Goal: Information Seeking & Learning: Learn about a topic

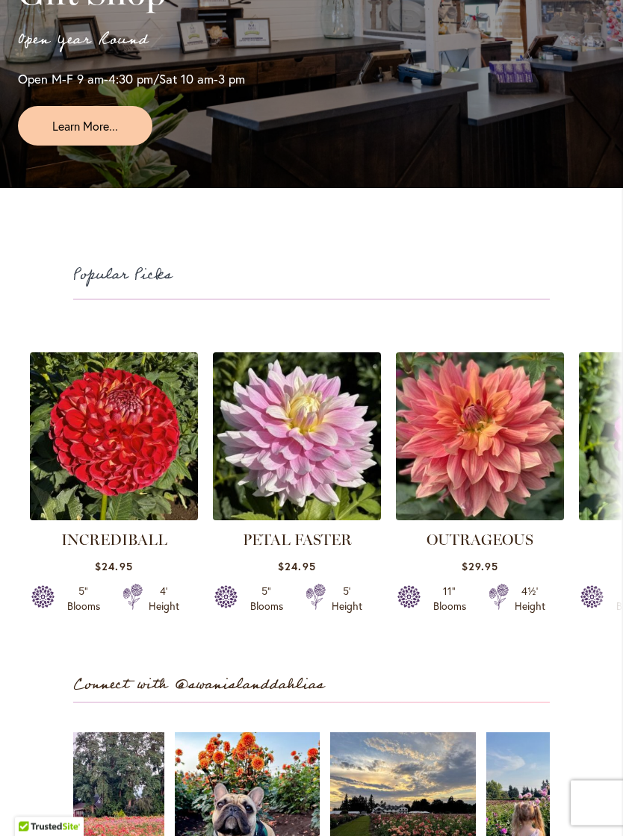
scroll to position [3117, 0]
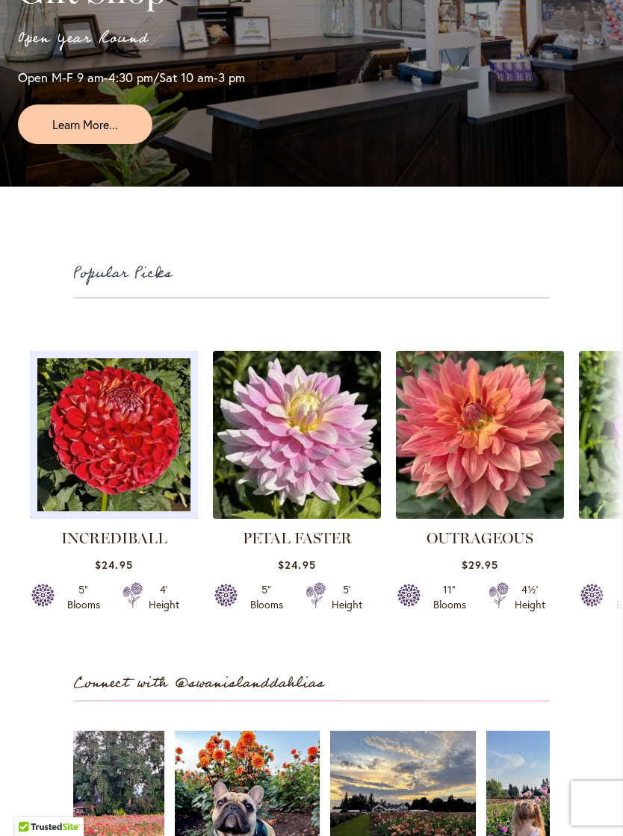
click at [74, 519] on img at bounding box center [114, 435] width 168 height 168
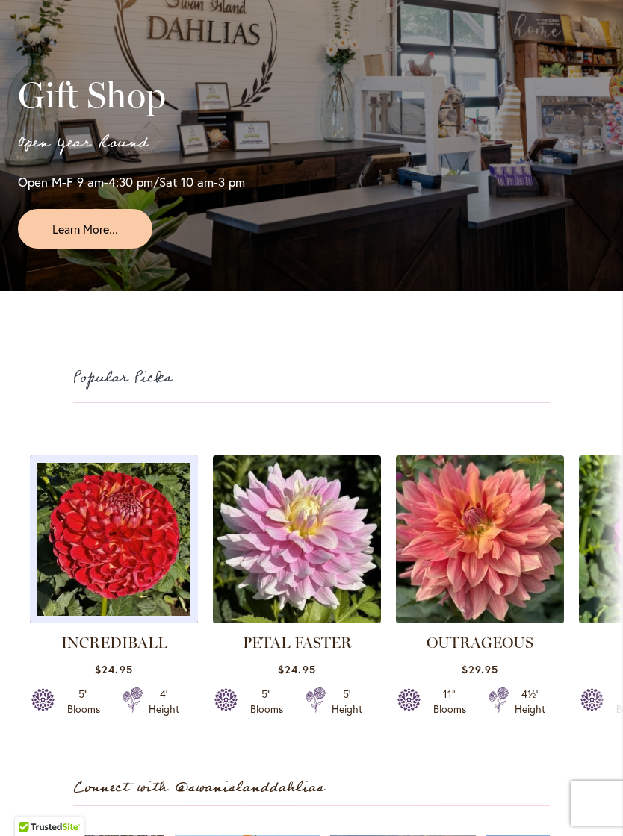
scroll to position [3013, 0]
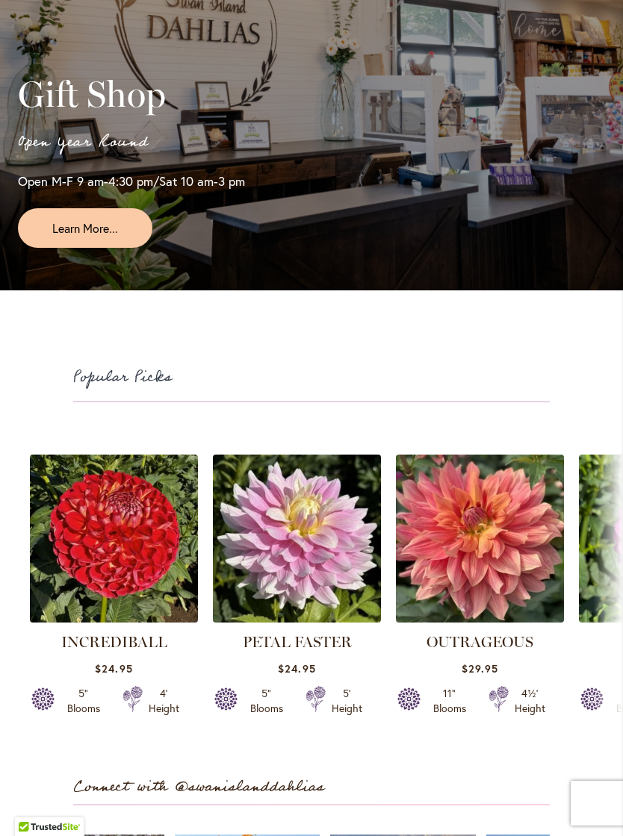
click at [93, 237] on span "Learn More..." at bounding box center [85, 227] width 66 height 17
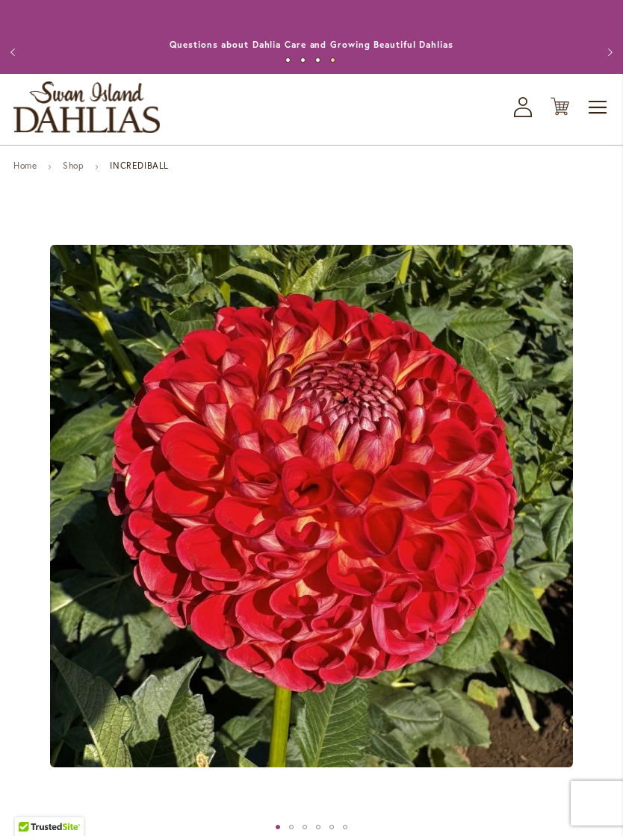
click at [597, 114] on span "Toggle Nav" at bounding box center [598, 108] width 22 height 30
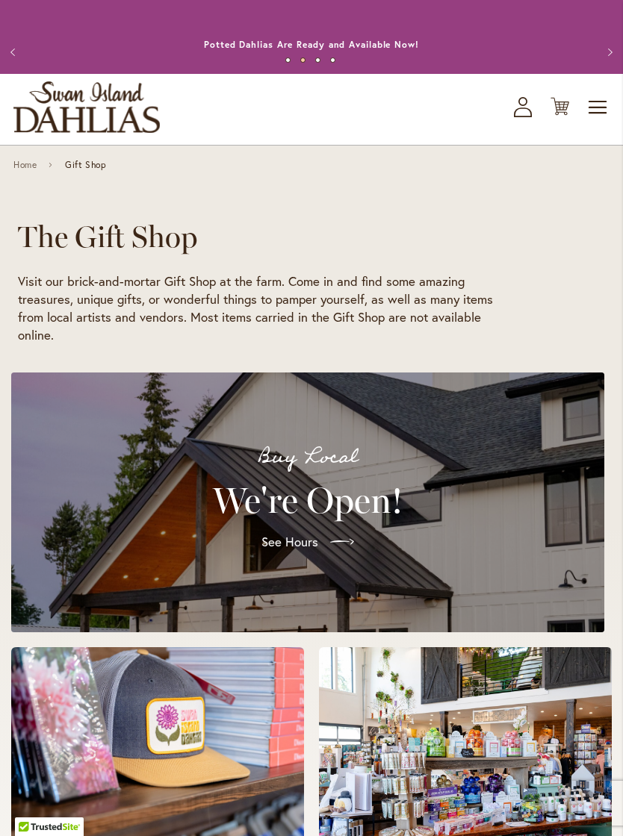
scroll to position [0, 63]
click at [19, 170] on link "Home" at bounding box center [24, 165] width 23 height 10
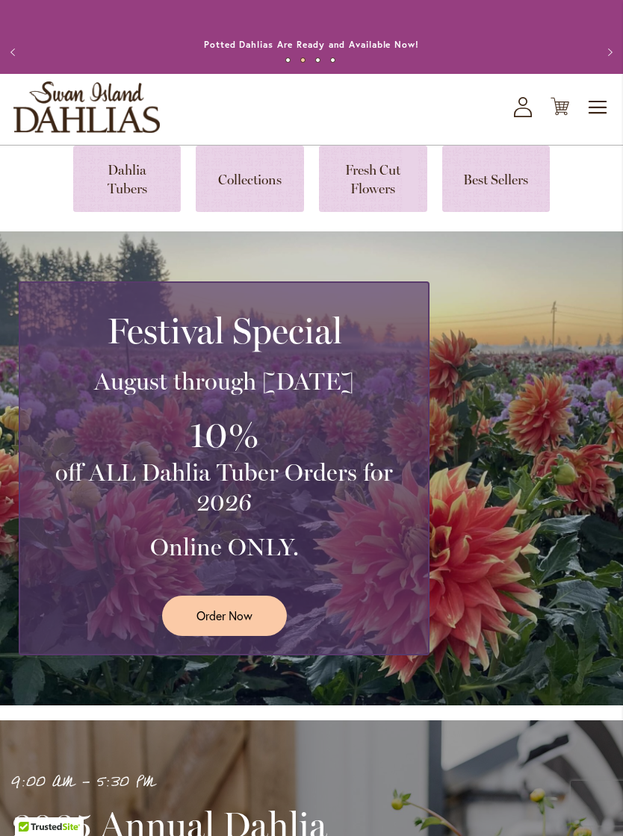
click at [121, 184] on link at bounding box center [127, 179] width 108 height 66
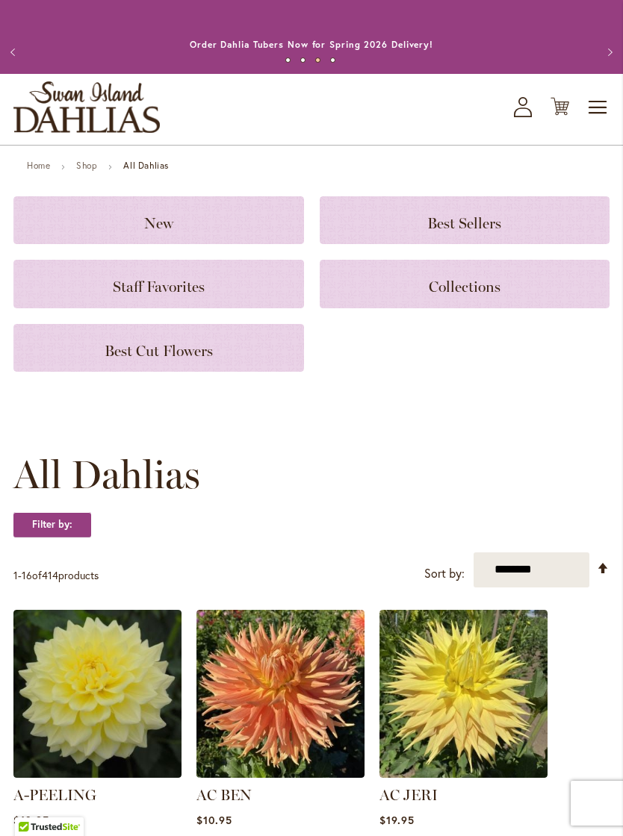
click at [167, 232] on span "New" at bounding box center [158, 223] width 29 height 18
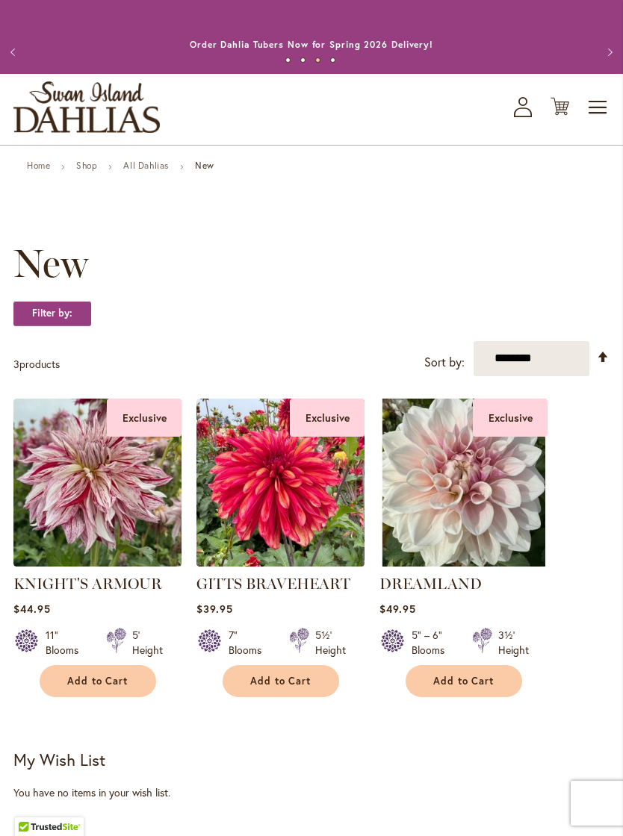
click at [141, 171] on link "All Dahlias" at bounding box center [146, 165] width 46 height 11
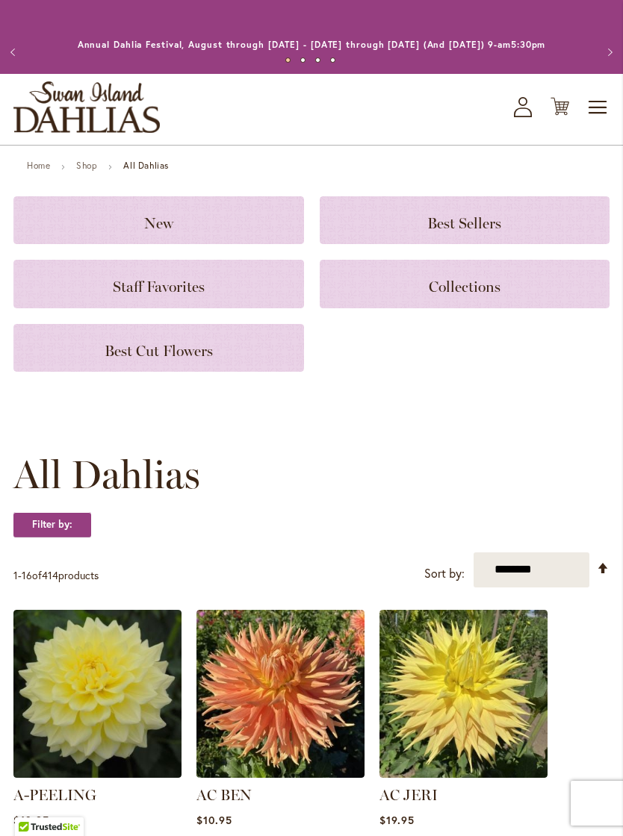
click at [497, 225] on div "Best Sellers" at bounding box center [464, 220] width 290 height 48
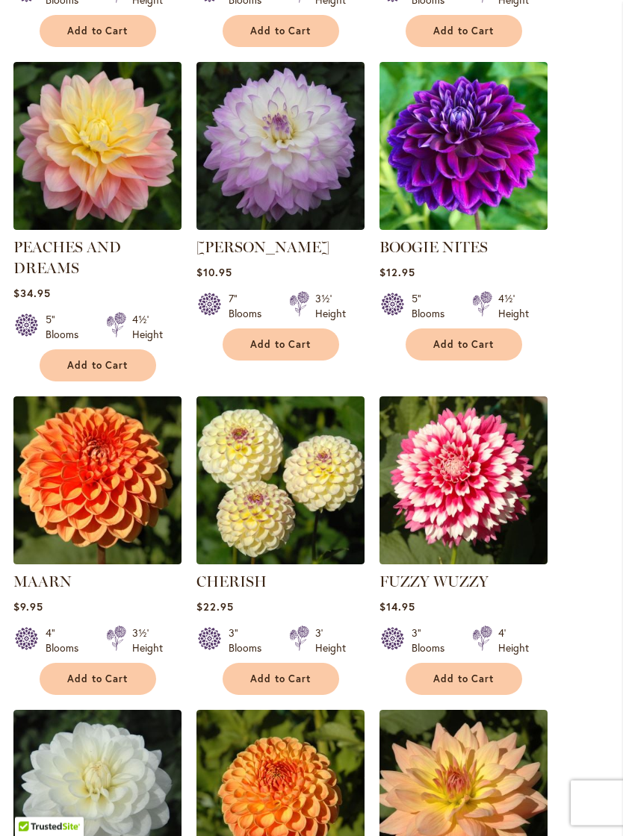
scroll to position [964, 0]
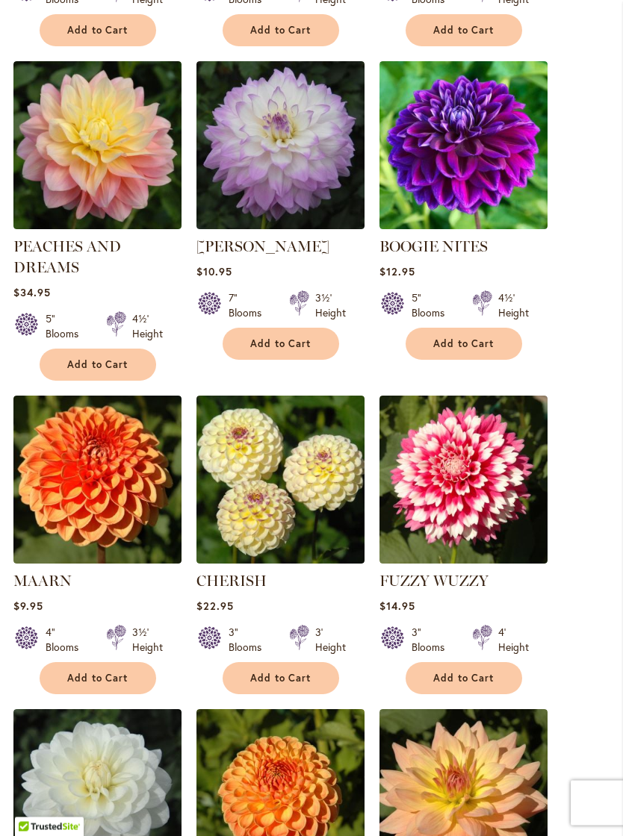
click at [442, 508] on img at bounding box center [463, 480] width 168 height 168
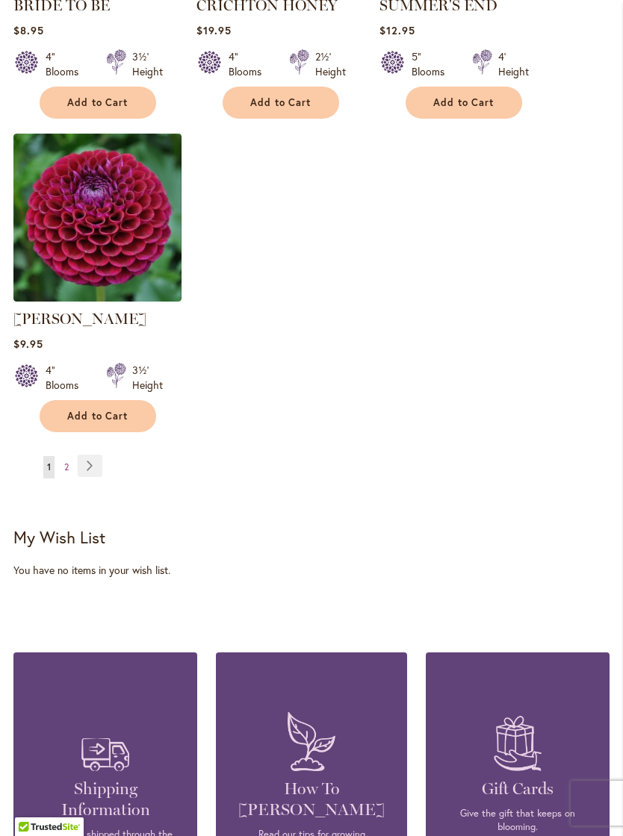
scroll to position [1859, 0]
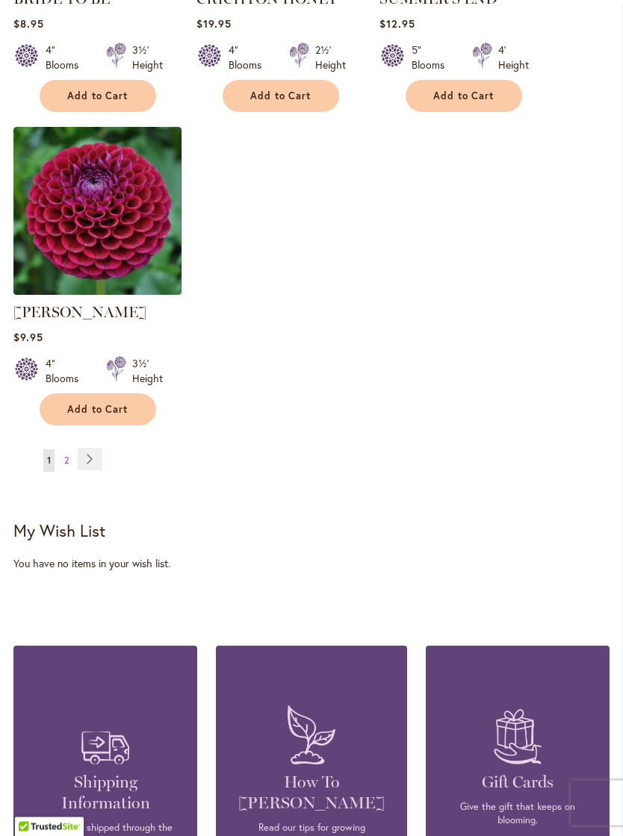
click at [96, 471] on link "Page Next" at bounding box center [90, 460] width 25 height 22
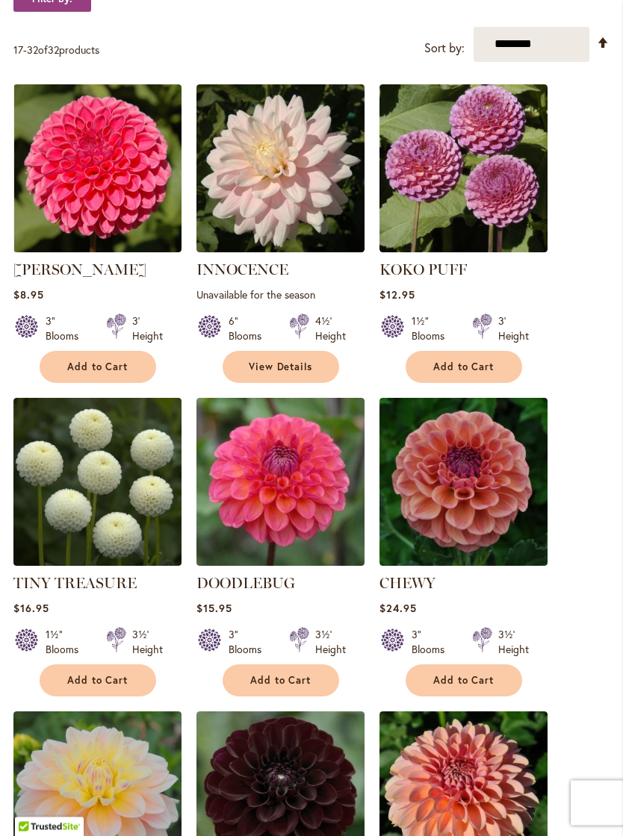
scroll to position [316, 0]
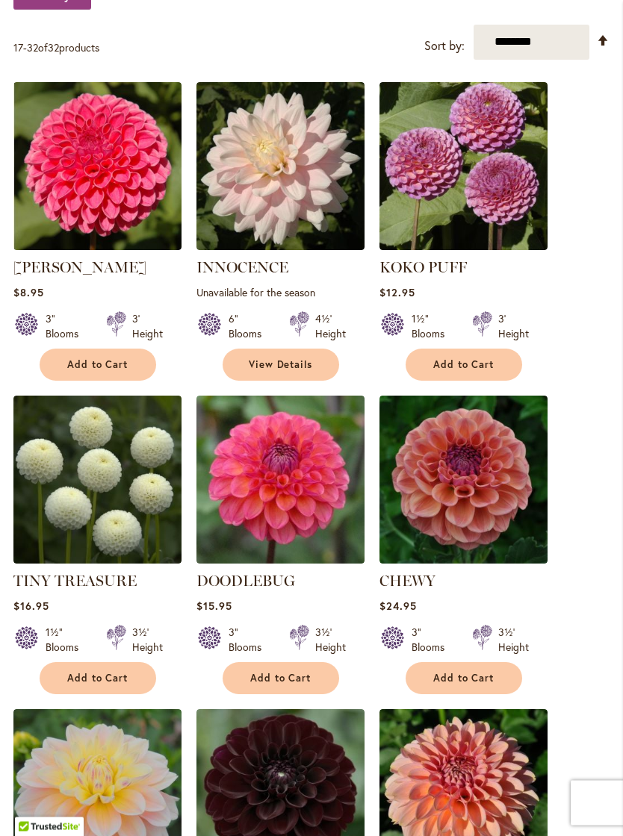
click at [325, 520] on img at bounding box center [280, 480] width 168 height 168
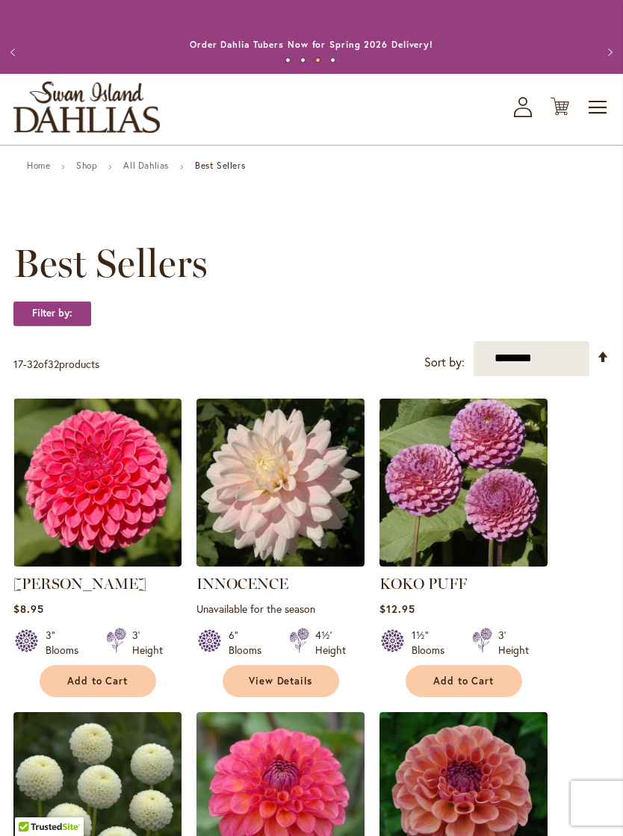
click at [144, 171] on link "All Dahlias" at bounding box center [146, 165] width 46 height 11
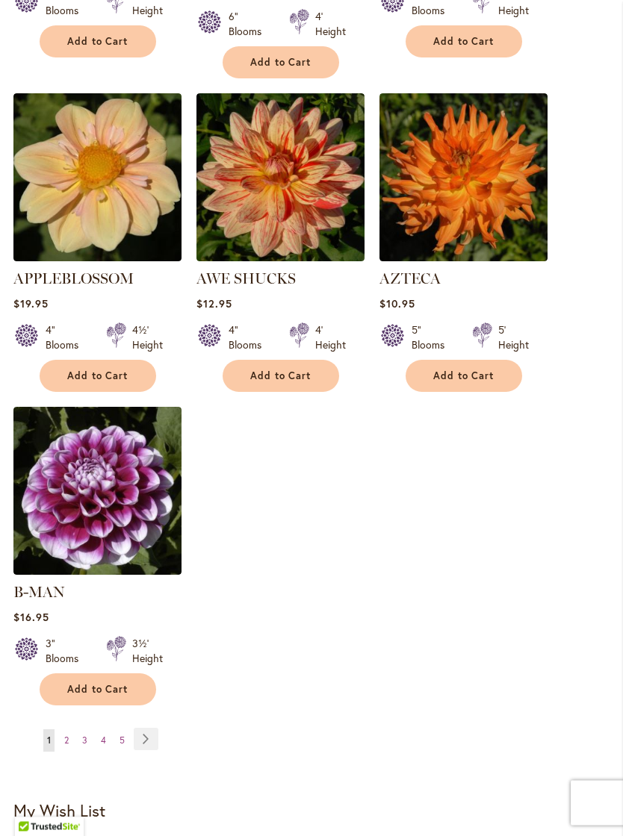
scroll to position [1792, 0]
click at [154, 732] on link "Page Next" at bounding box center [146, 739] width 25 height 22
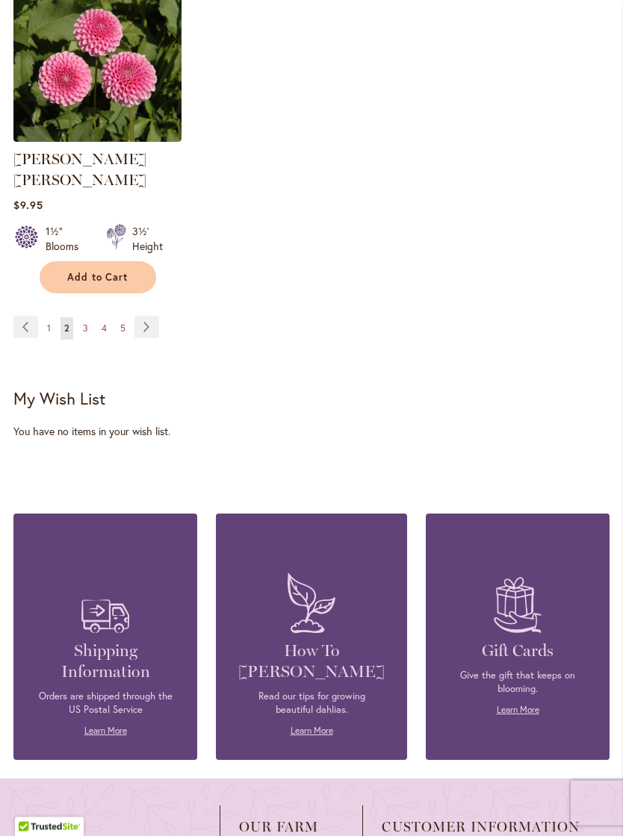
scroll to position [2205, 0]
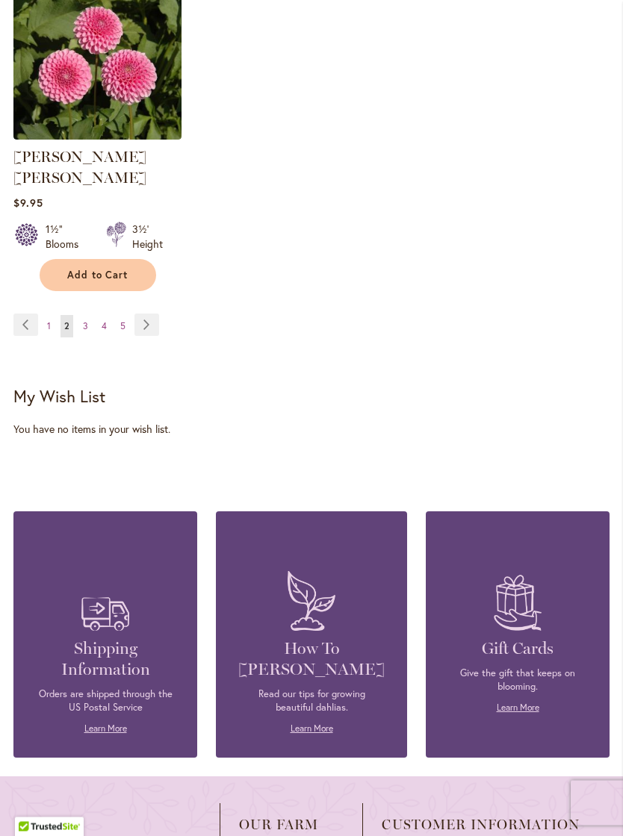
click at [89, 328] on link "Page 3" at bounding box center [85, 327] width 13 height 22
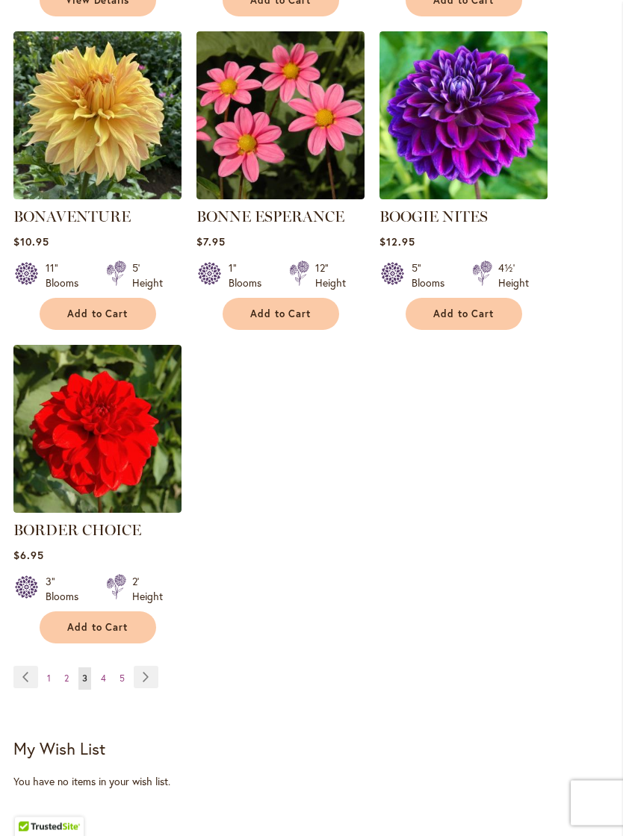
scroll to position [1841, 0]
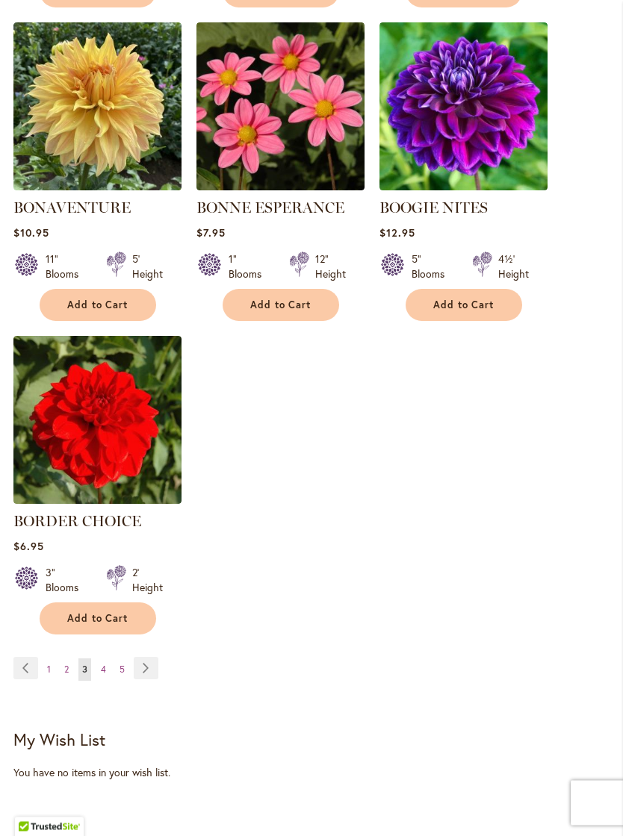
click at [116, 678] on link "Page 5" at bounding box center [122, 670] width 13 height 22
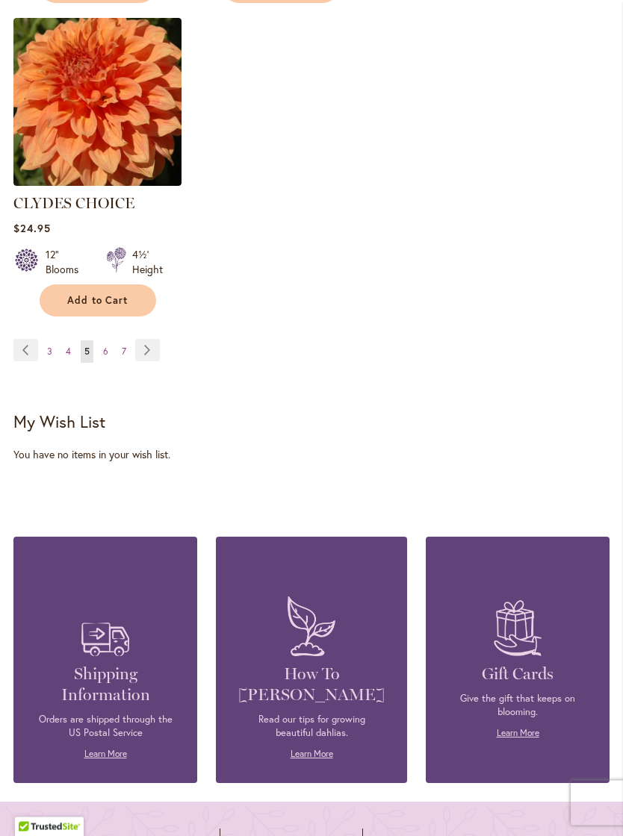
scroll to position [2203, 0]
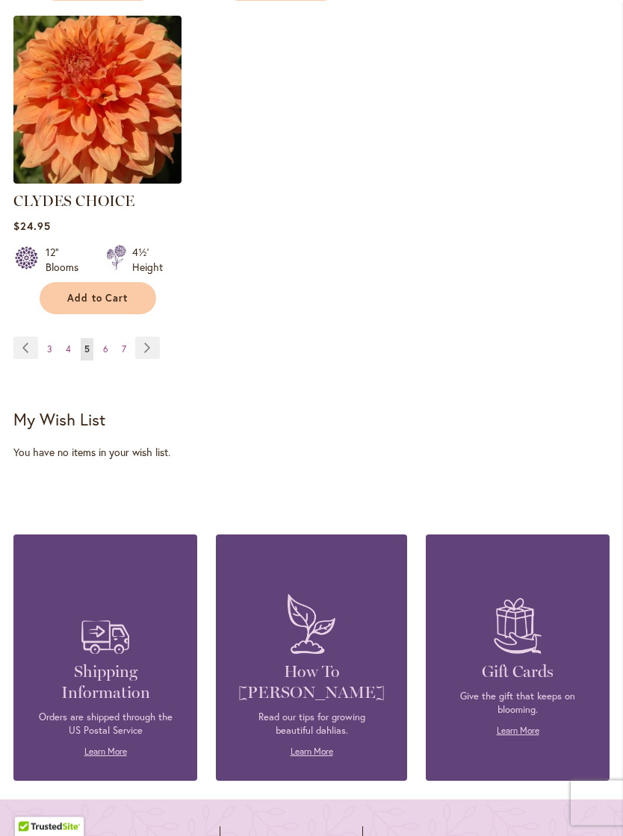
click at [72, 339] on link "Page 4" at bounding box center [68, 350] width 13 height 22
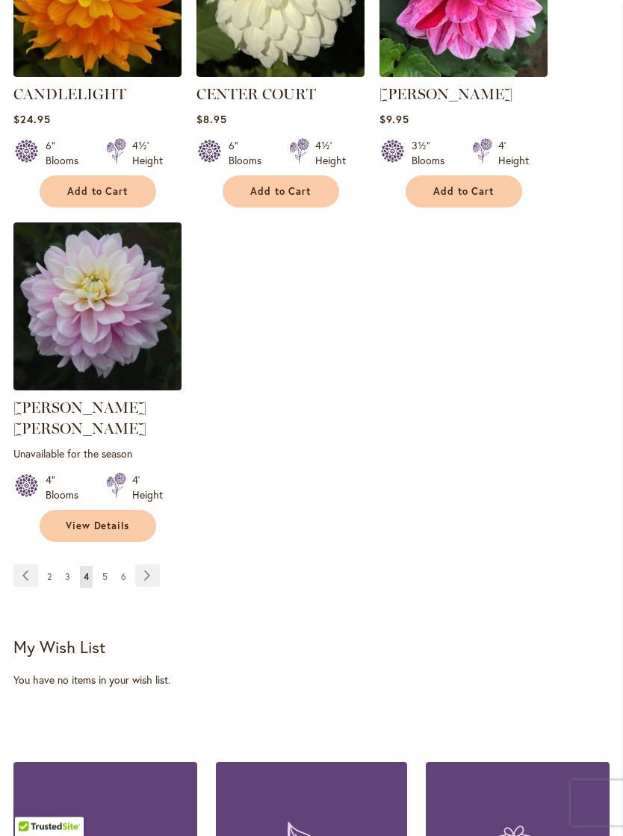
scroll to position [1976, 0]
click at [126, 570] on link "Page 6" at bounding box center [123, 577] width 13 height 22
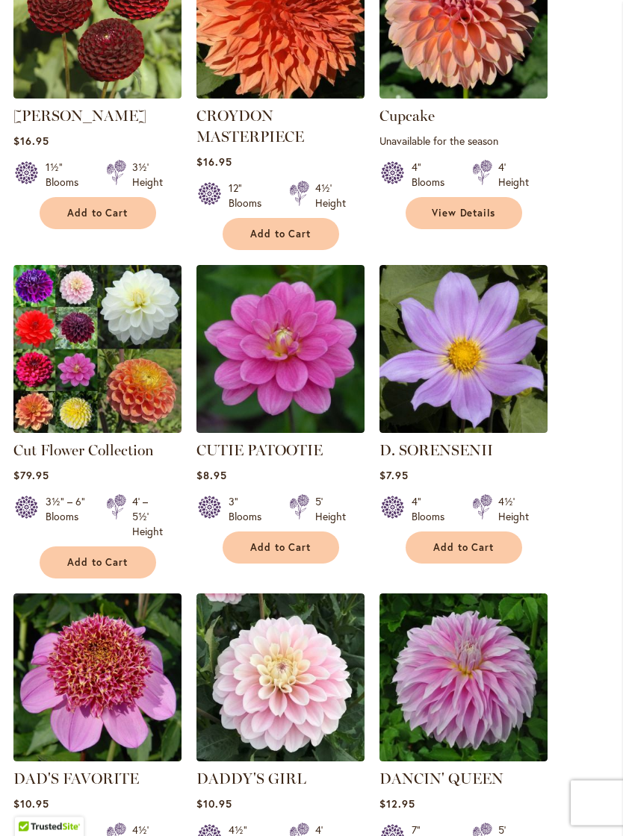
scroll to position [1306, 0]
click at [62, 375] on img at bounding box center [97, 349] width 168 height 168
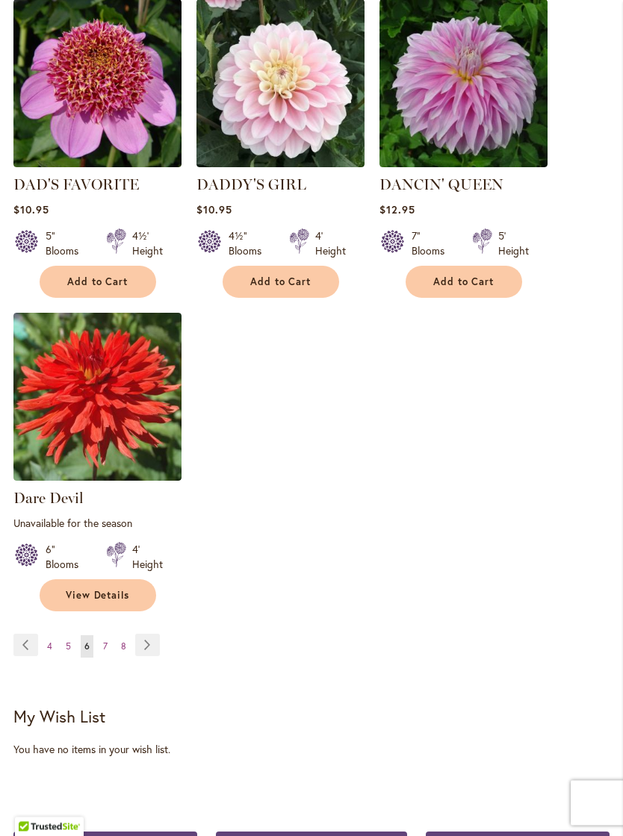
scroll to position [1908, 0]
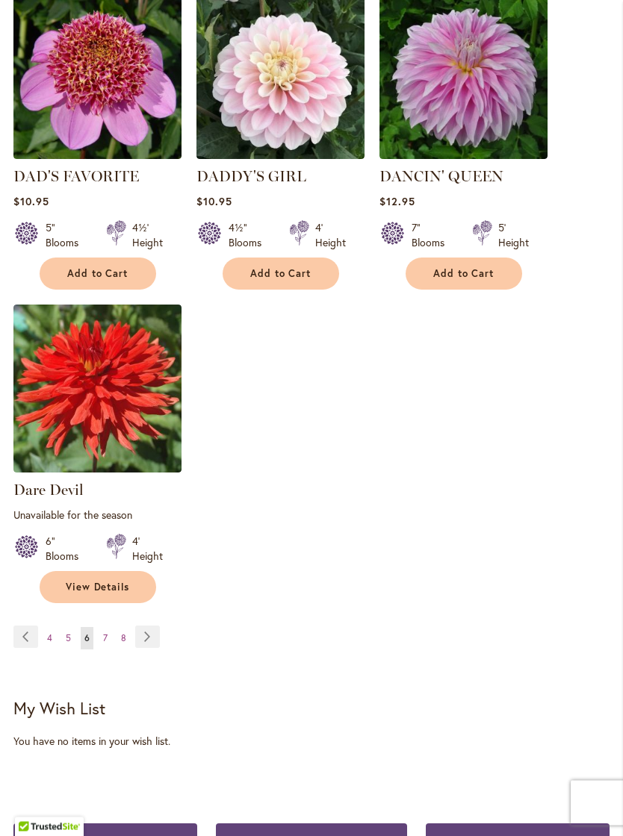
click at [109, 650] on link "Page 7" at bounding box center [105, 639] width 12 height 22
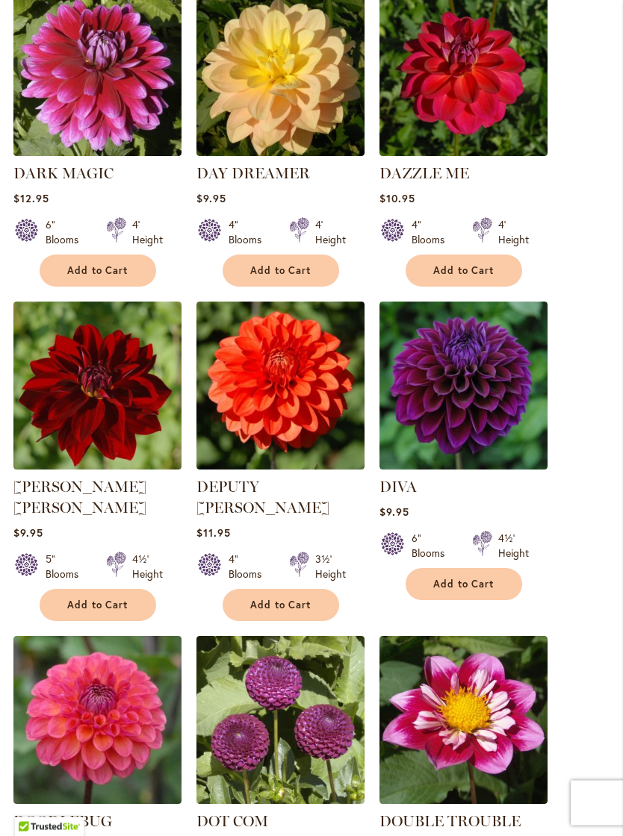
scroll to position [622, 0]
click at [328, 378] on img at bounding box center [280, 386] width 168 height 168
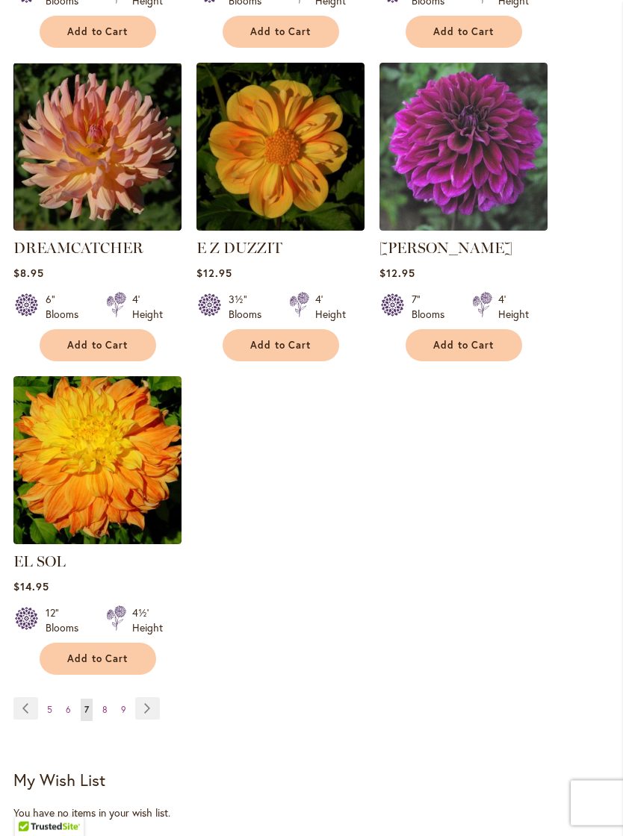
scroll to position [1823, 0]
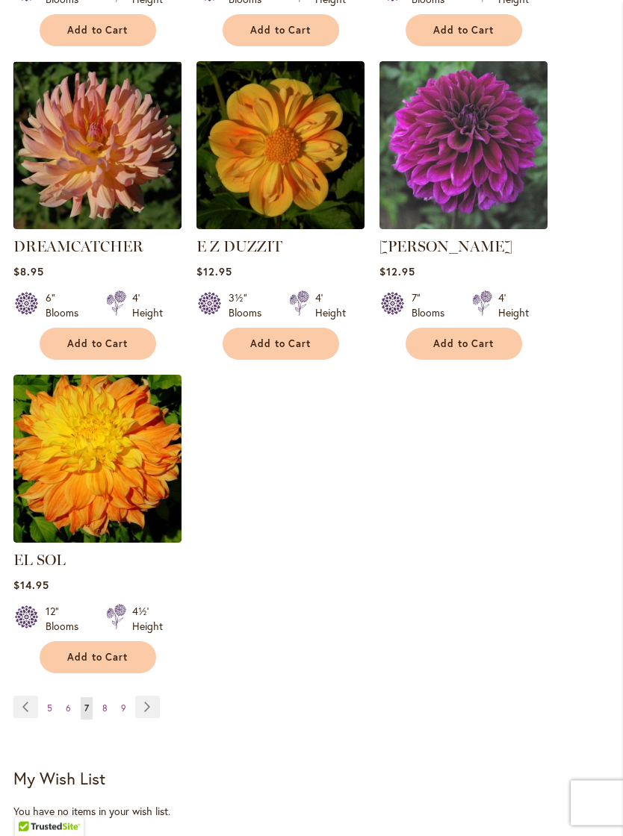
click at [157, 696] on link "Page Next" at bounding box center [147, 707] width 25 height 22
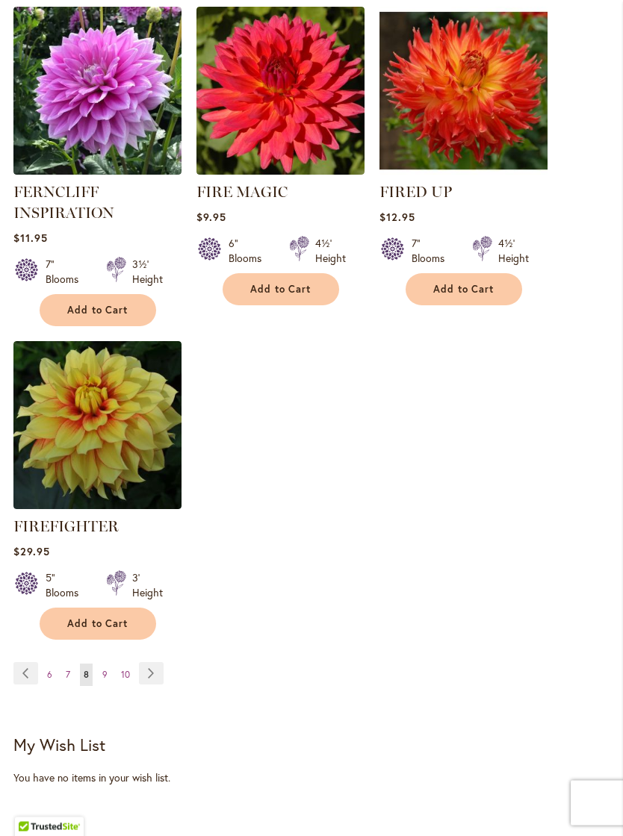
scroll to position [1915, 0]
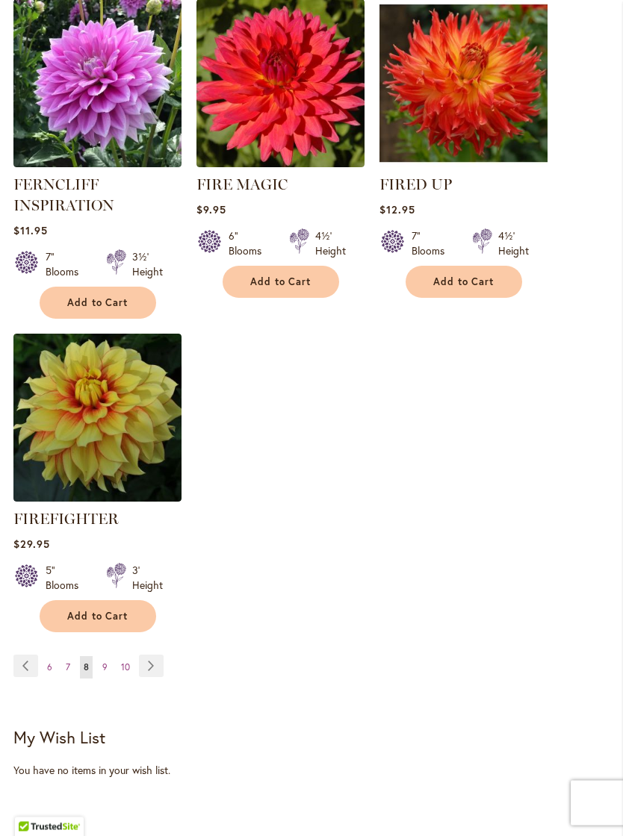
click at [110, 679] on link "Page 9" at bounding box center [105, 668] width 13 height 22
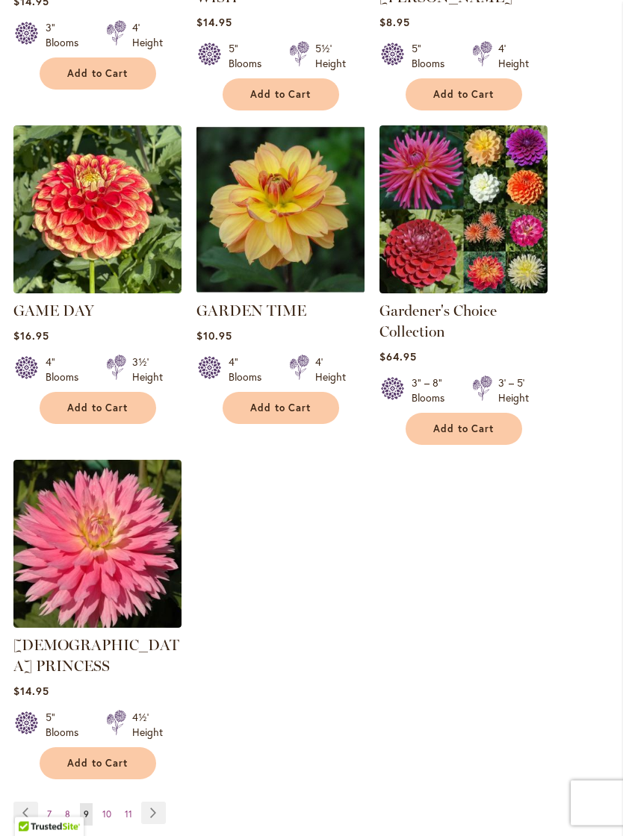
scroll to position [1801, 0]
click at [163, 802] on link "Page Next" at bounding box center [153, 813] width 25 height 22
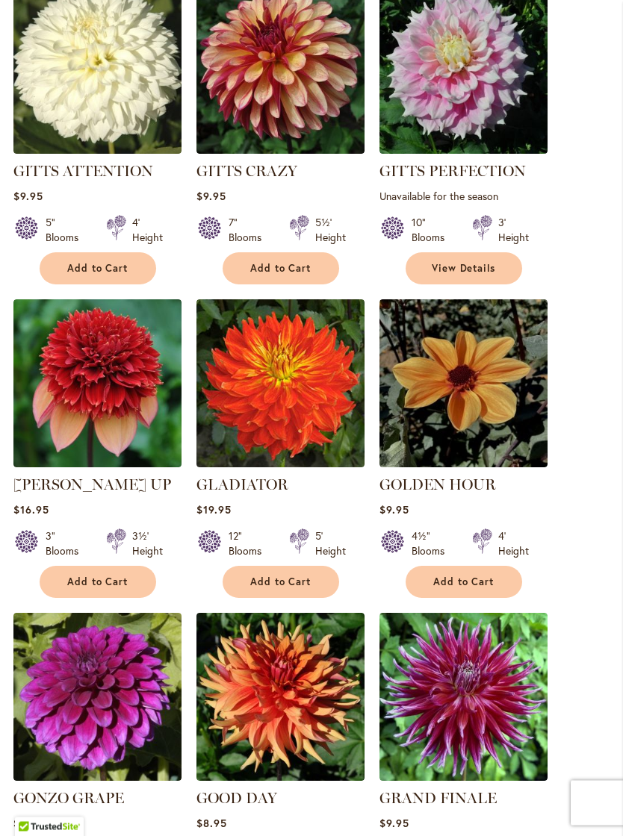
scroll to position [1274, 0]
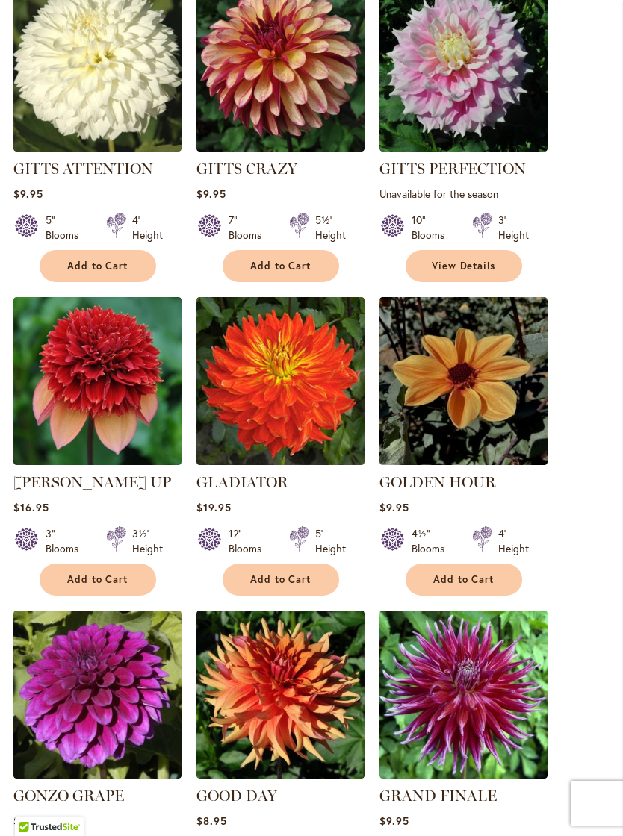
click at [88, 385] on img at bounding box center [97, 381] width 168 height 168
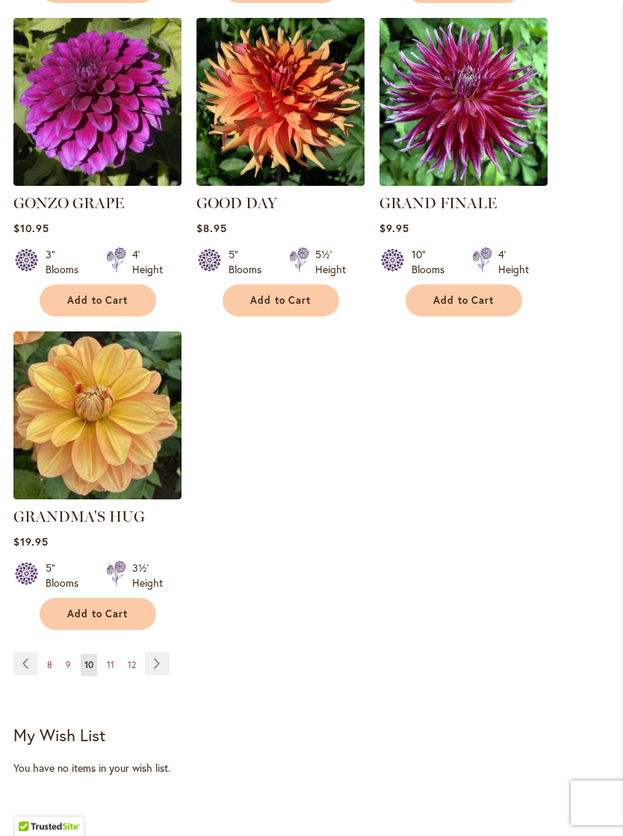
scroll to position [1867, 0]
click at [166, 655] on link "Page Next" at bounding box center [157, 663] width 25 height 22
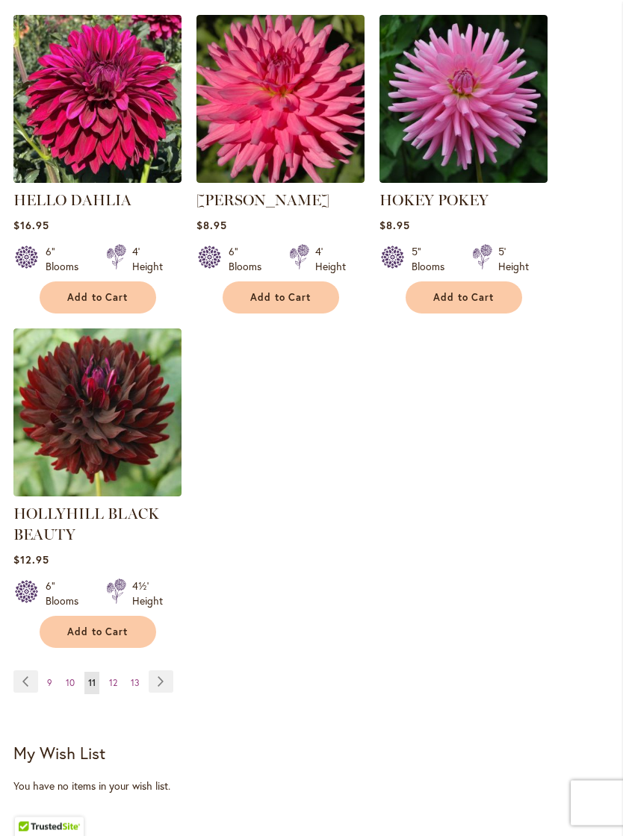
scroll to position [1906, 0]
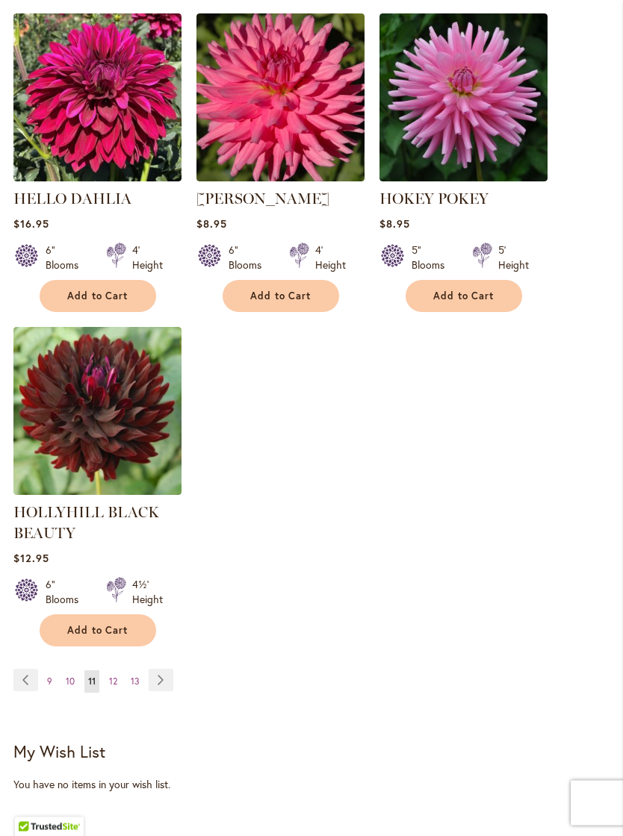
click at [175, 685] on ul "Page Previous Page 9 Page 10 You're currently reading page 11 Page 12 Page 13 P…" at bounding box center [96, 682] width 166 height 24
click at [159, 691] on link "Page Next" at bounding box center [161, 680] width 25 height 22
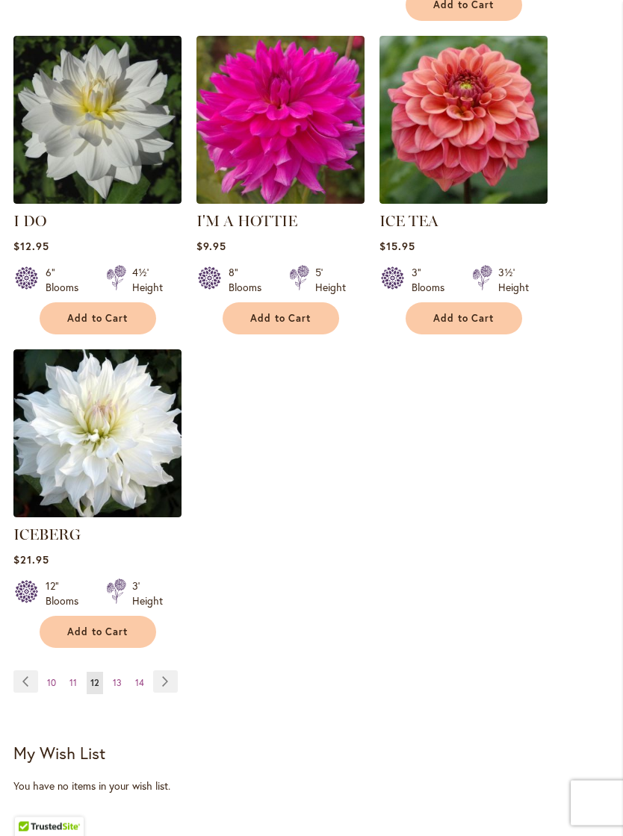
scroll to position [1849, 0]
click at [166, 674] on link "Page Next" at bounding box center [165, 681] width 25 height 22
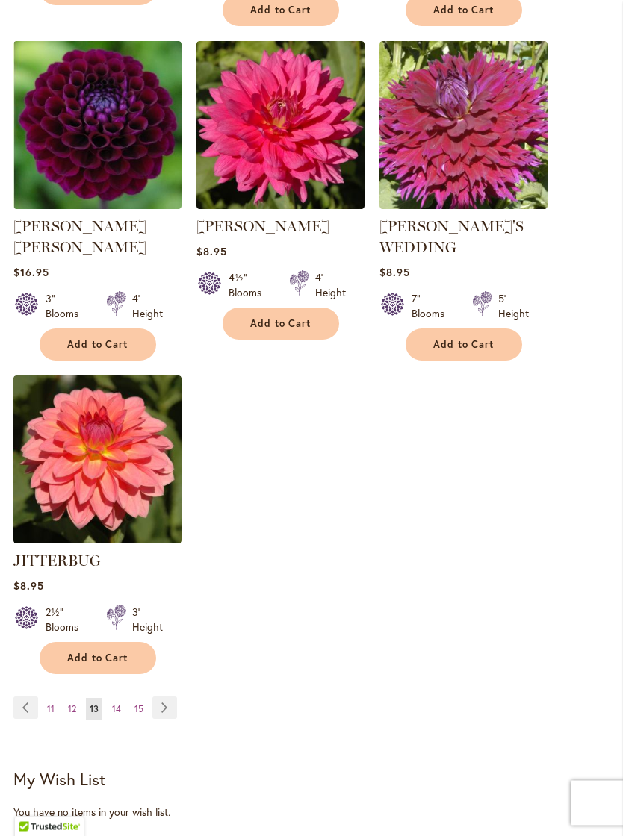
scroll to position [1863, 0]
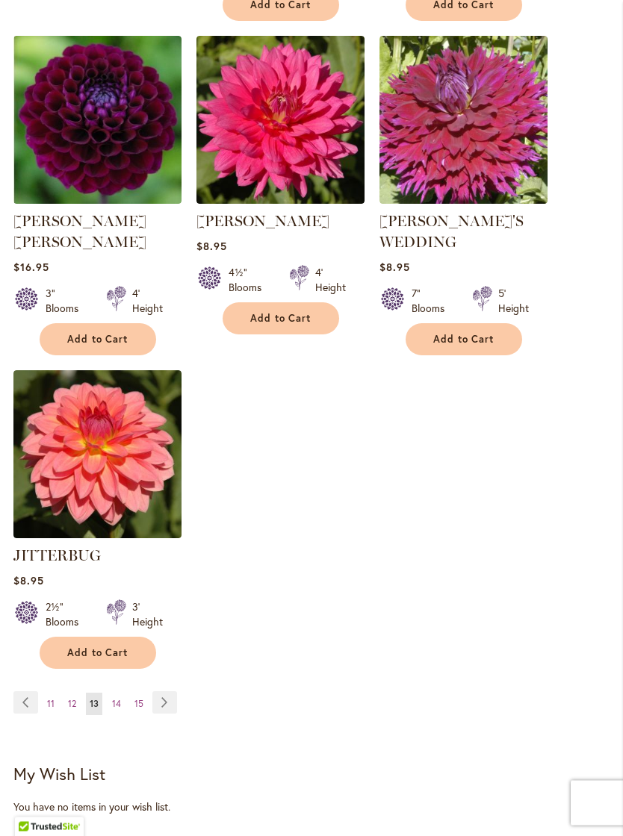
click at [173, 692] on link "Page Next" at bounding box center [164, 703] width 25 height 22
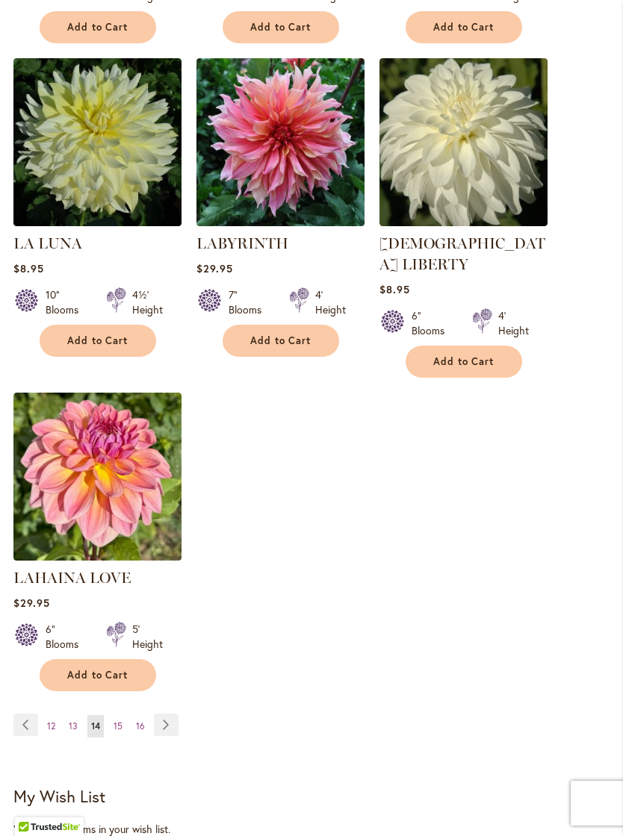
scroll to position [1808, 0]
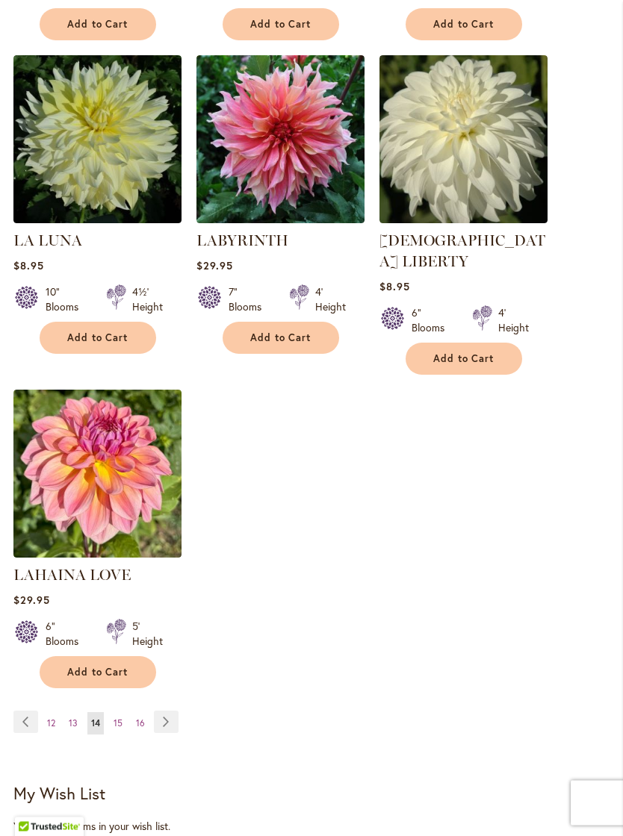
click at [178, 724] on link "Page Next" at bounding box center [166, 722] width 25 height 22
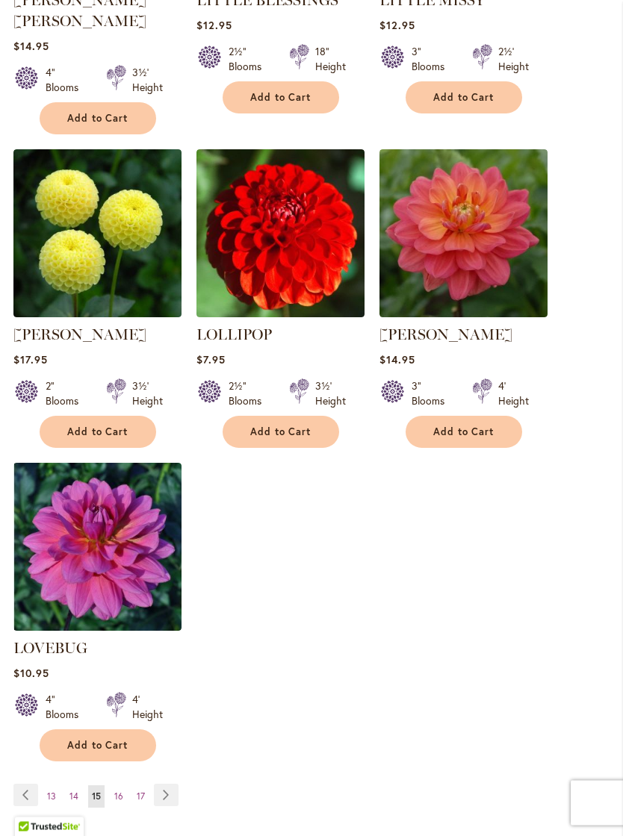
scroll to position [1757, 0]
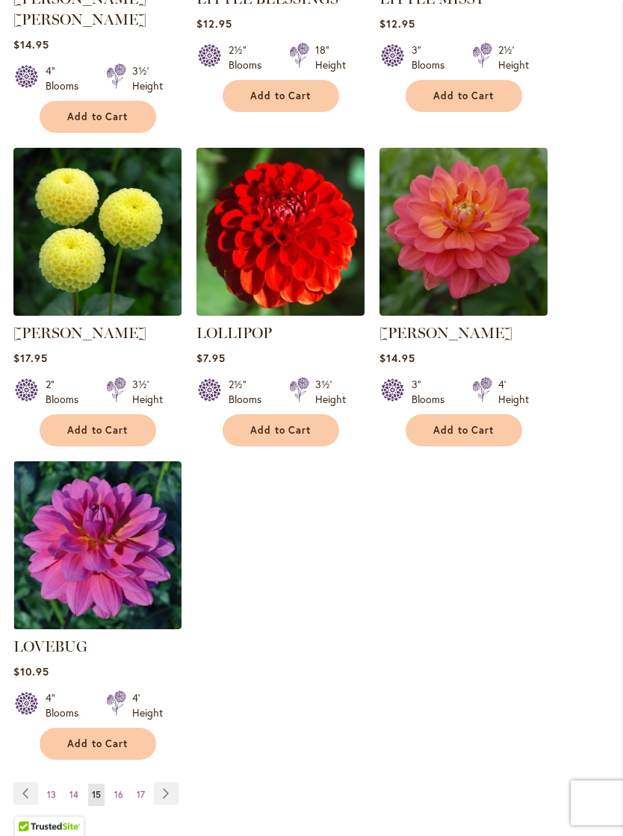
click at [175, 783] on link "Page Next" at bounding box center [166, 794] width 25 height 22
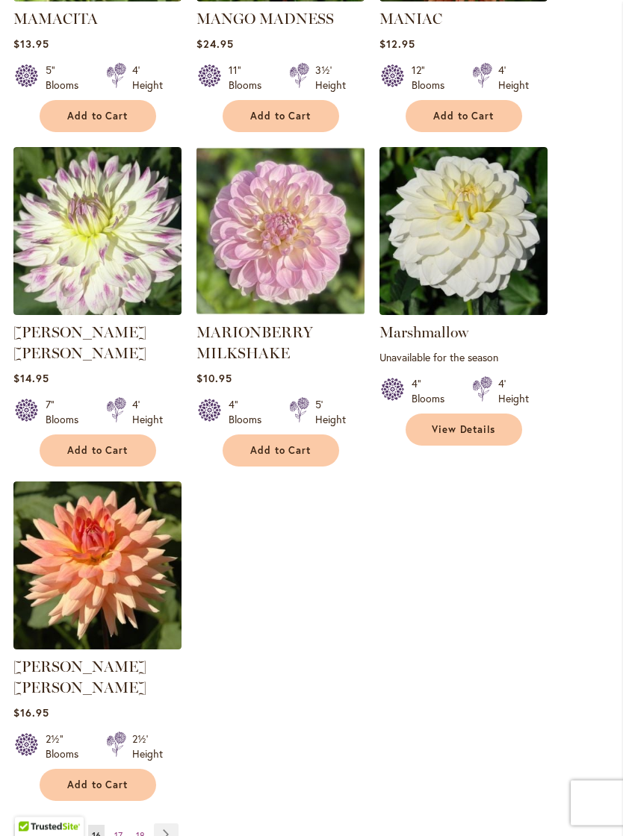
scroll to position [1739, 0]
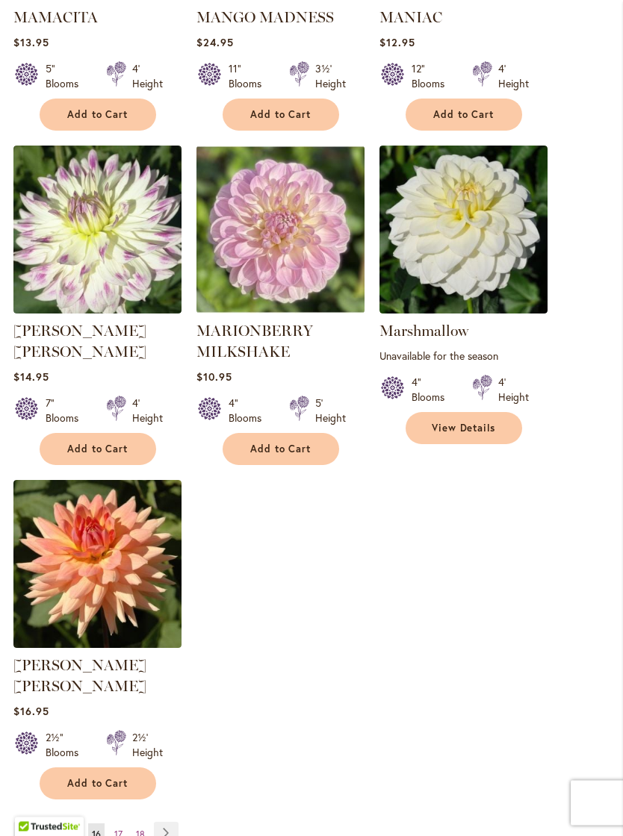
click at [170, 823] on link "Page Next" at bounding box center [166, 834] width 25 height 22
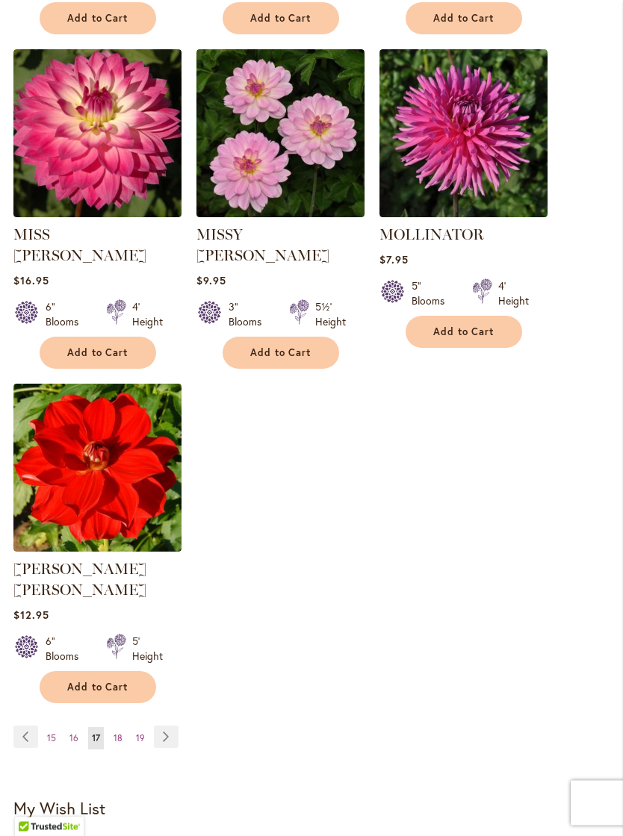
scroll to position [1815, 0]
click at [172, 726] on link "Page Next" at bounding box center [166, 737] width 25 height 22
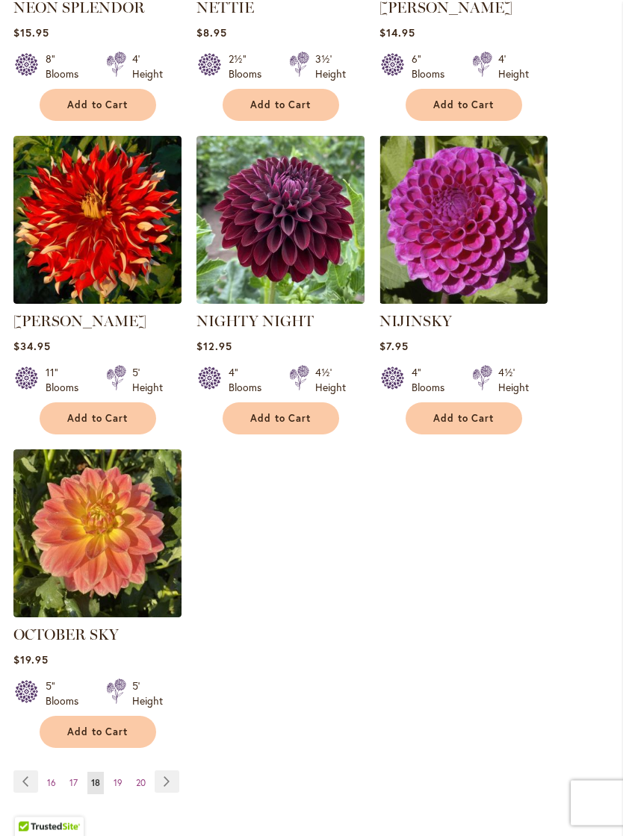
scroll to position [1728, 0]
click at [171, 789] on link "Page Next" at bounding box center [167, 781] width 25 height 22
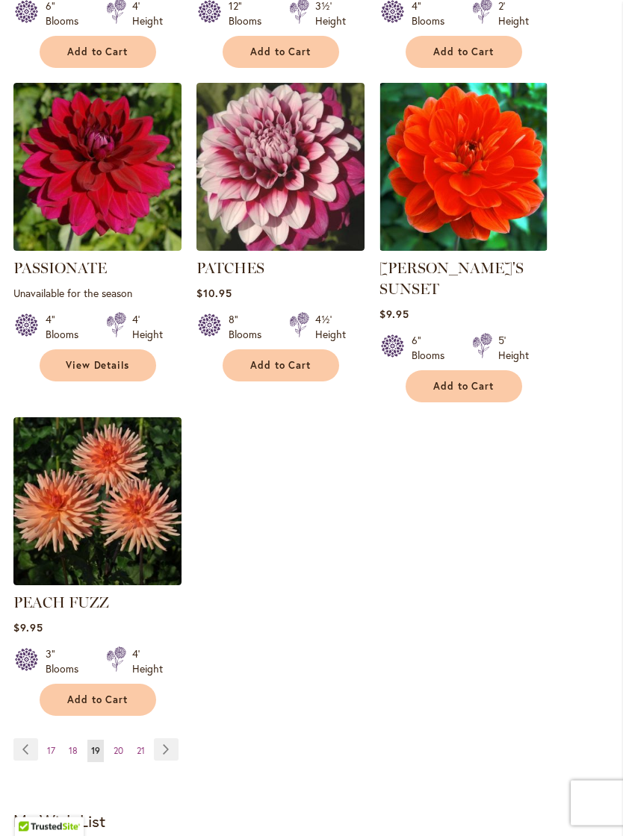
scroll to position [1804, 0]
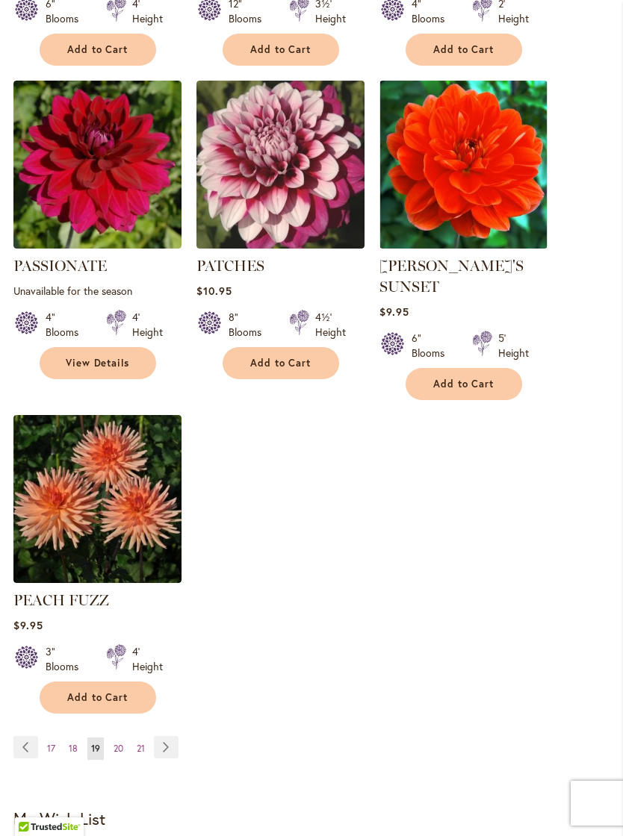
click at [178, 743] on link "Page Next" at bounding box center [166, 747] width 25 height 22
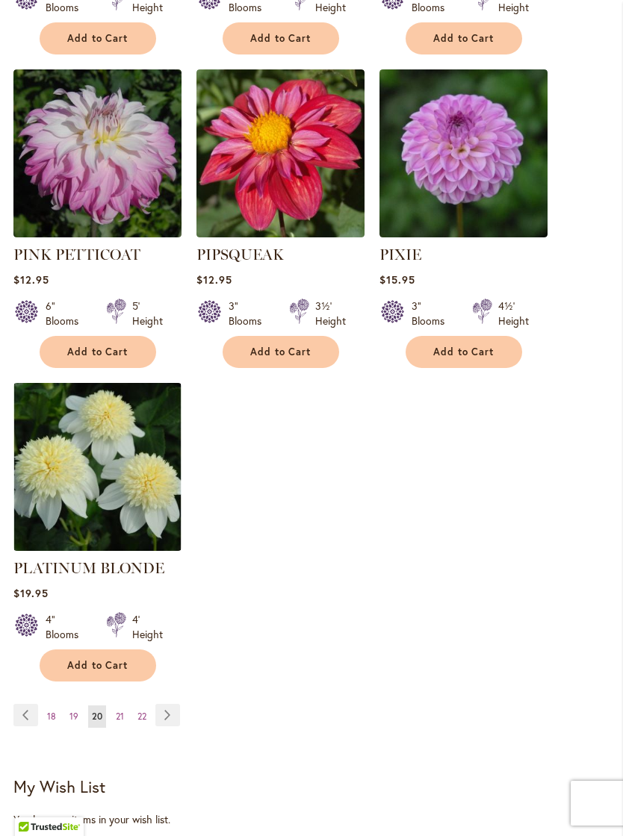
scroll to position [1886, 0]
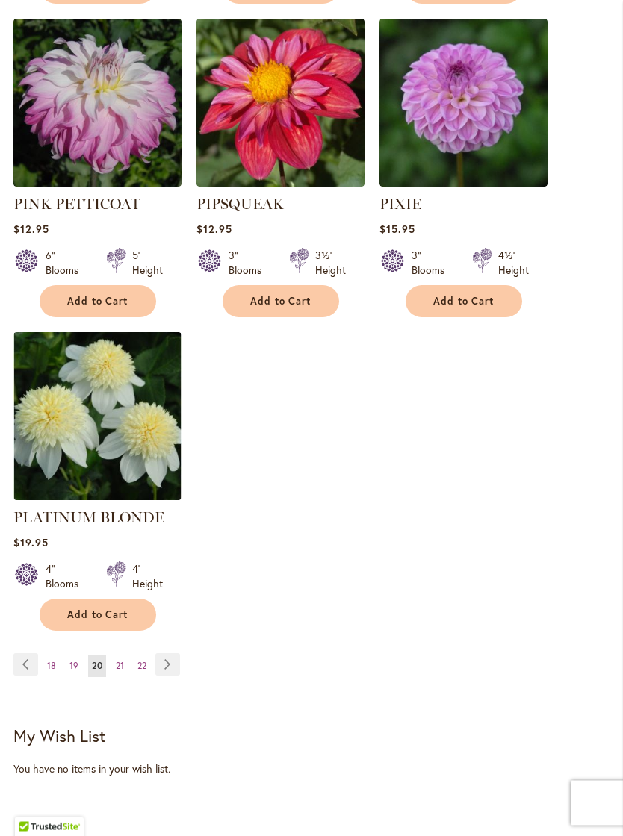
click at [178, 654] on link "Page Next" at bounding box center [167, 665] width 25 height 22
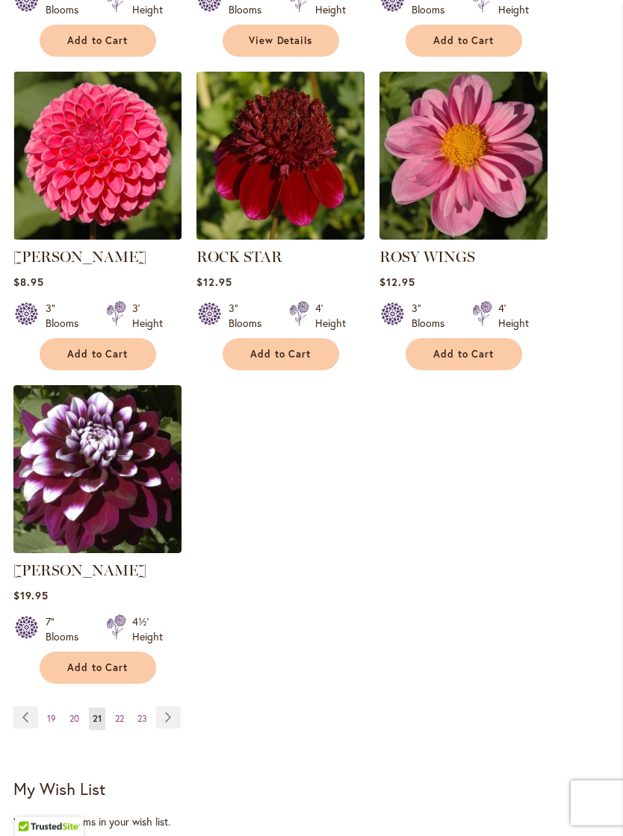
scroll to position [1868, 0]
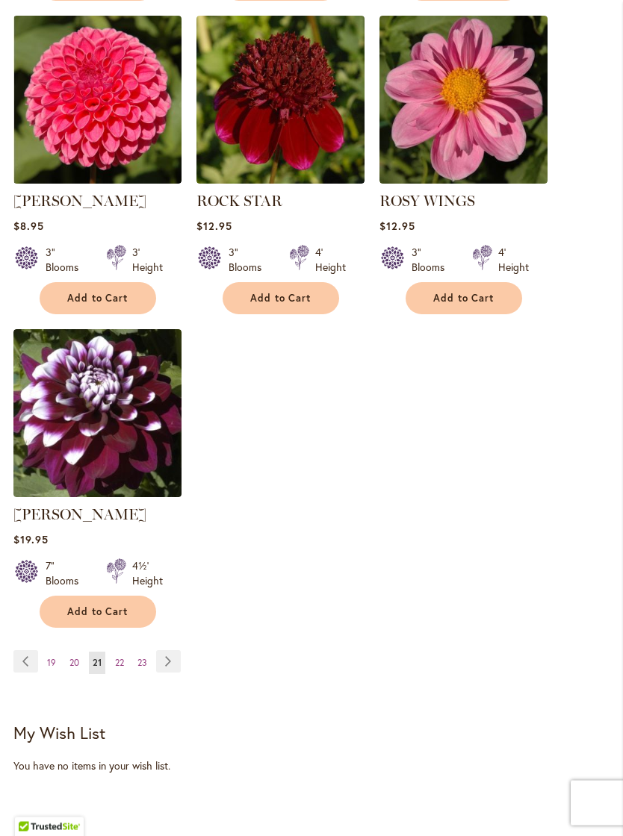
click at [172, 672] on link "Page Next" at bounding box center [168, 662] width 25 height 22
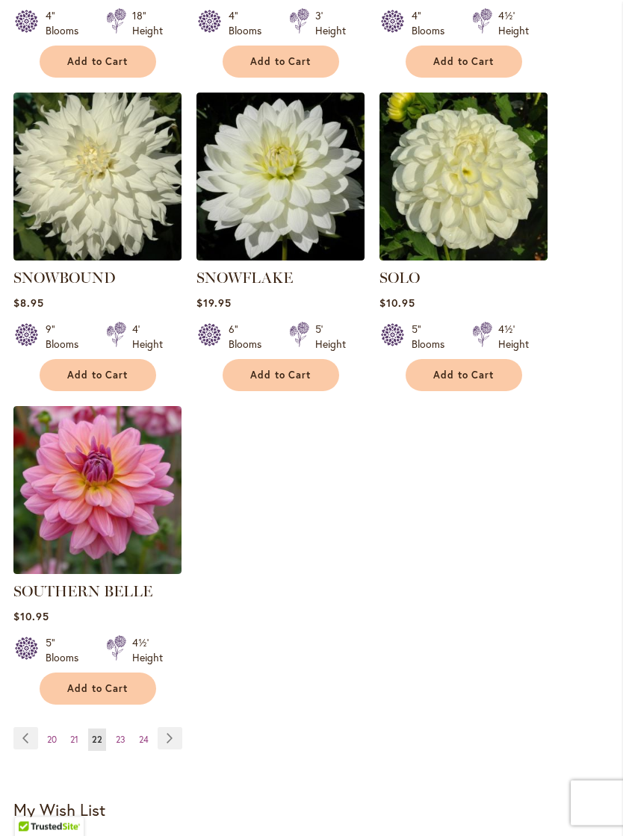
scroll to position [1792, 0]
click at [180, 727] on link "Page Next" at bounding box center [170, 738] width 25 height 22
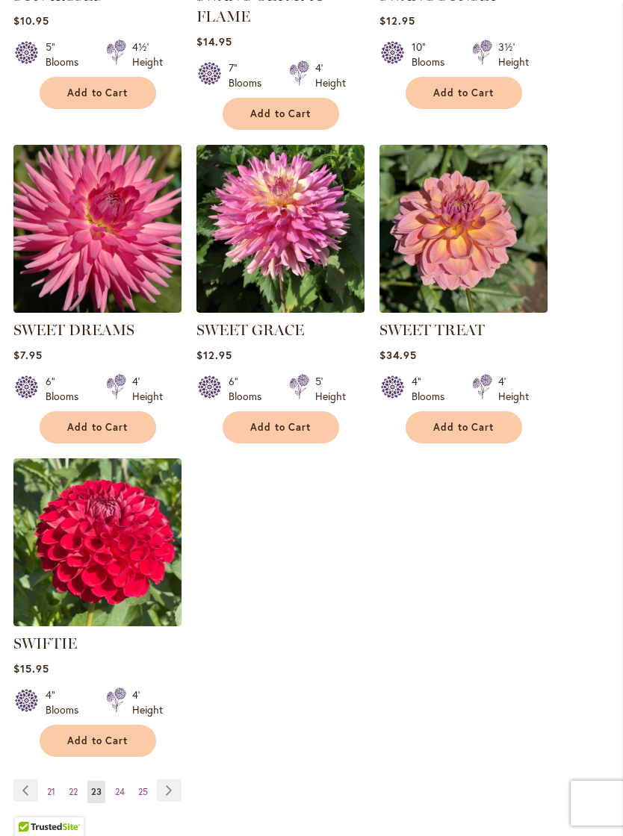
scroll to position [1756, 0]
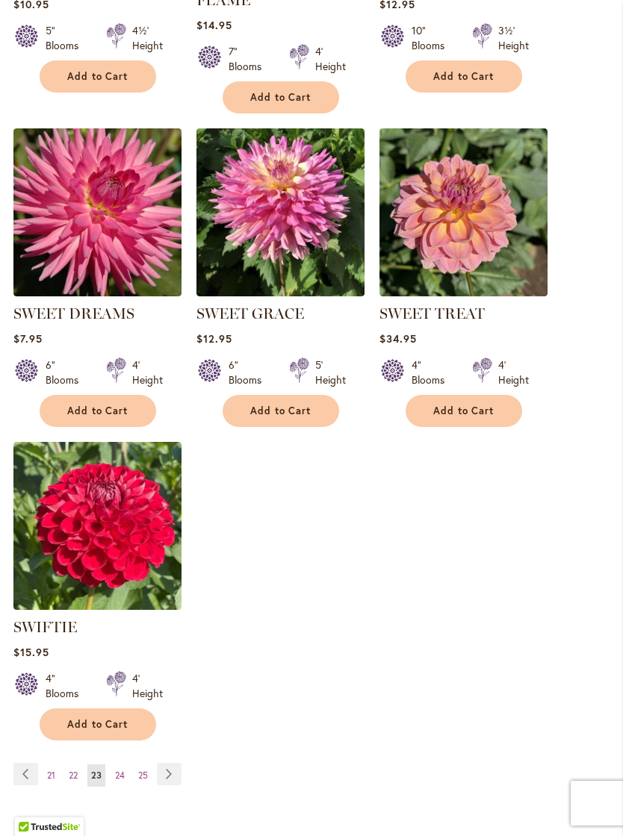
click at [173, 782] on link "Page Next" at bounding box center [169, 774] width 25 height 22
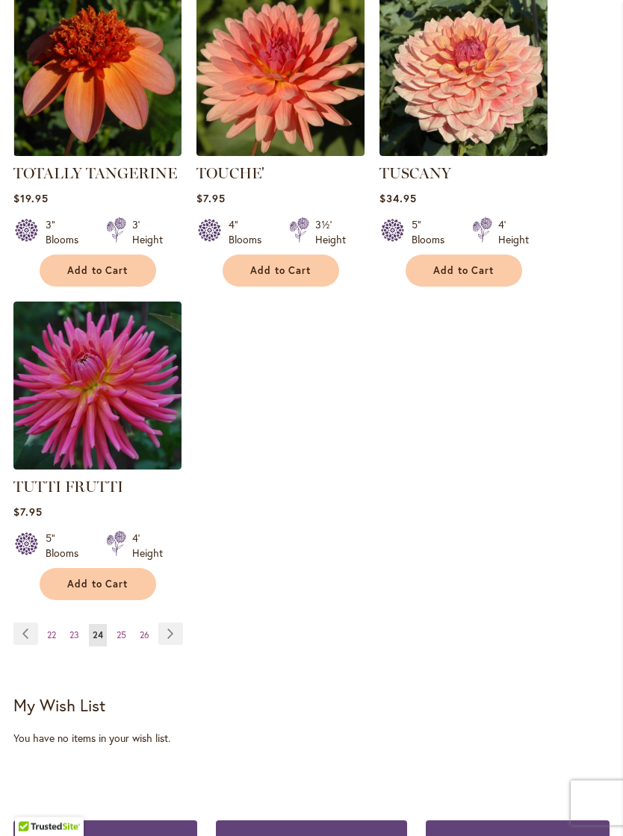
scroll to position [1898, 0]
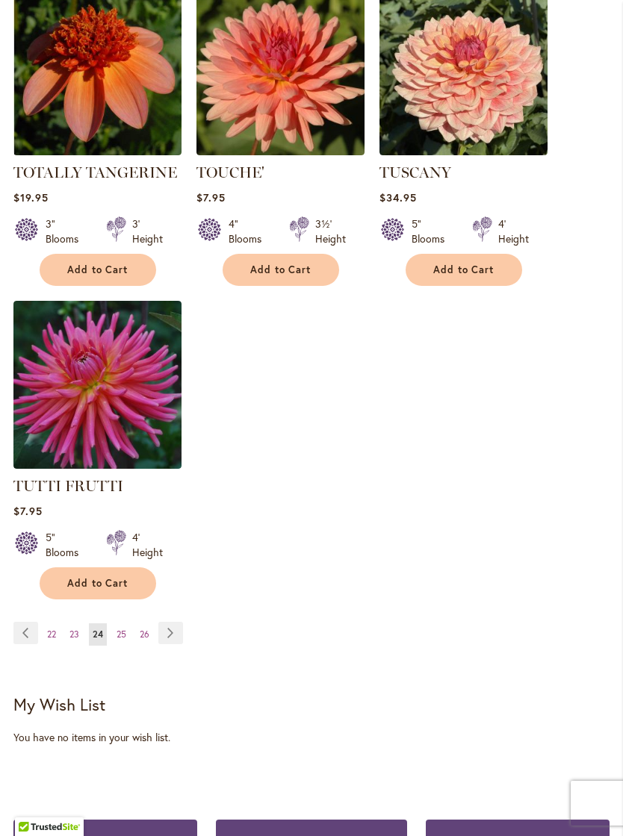
click at [183, 627] on link "Page Next" at bounding box center [170, 633] width 25 height 22
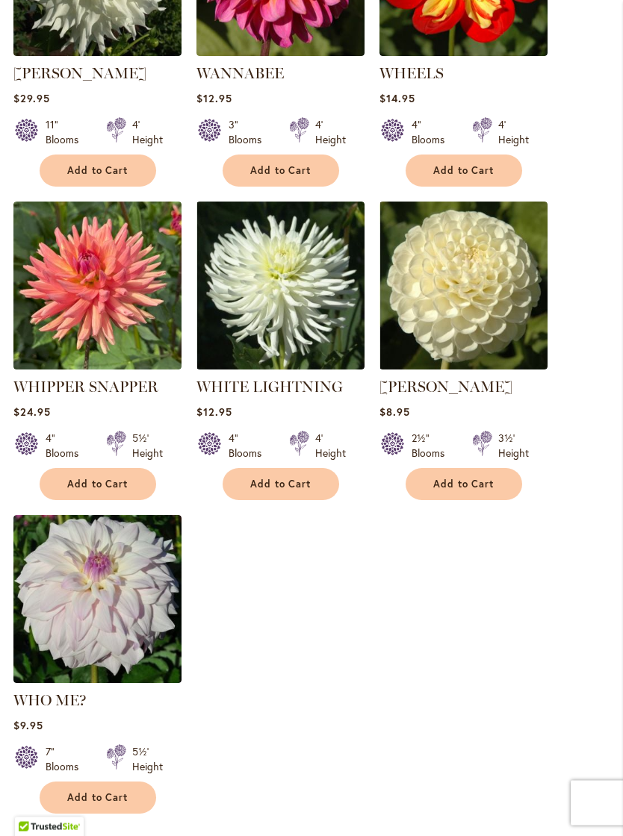
scroll to position [1960, 0]
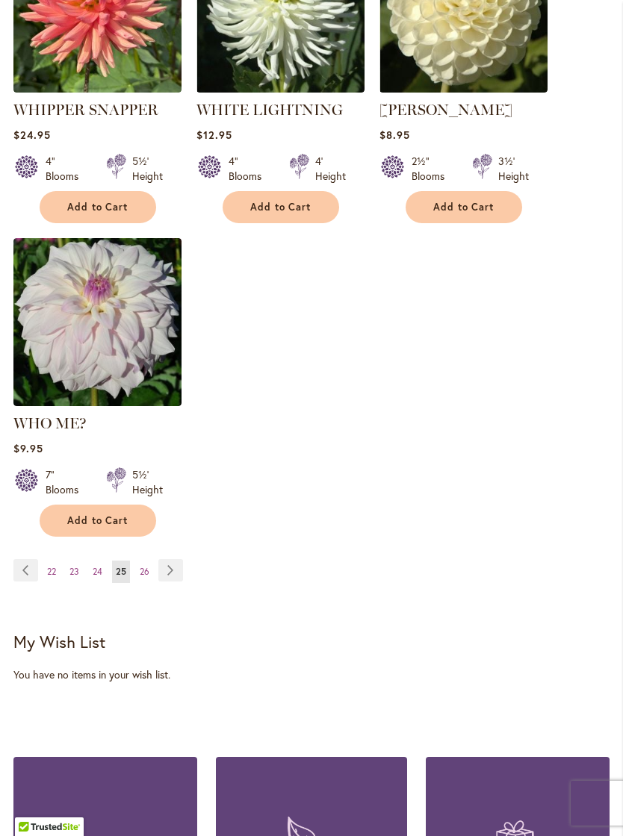
click at [179, 567] on link "Page Next" at bounding box center [170, 570] width 25 height 22
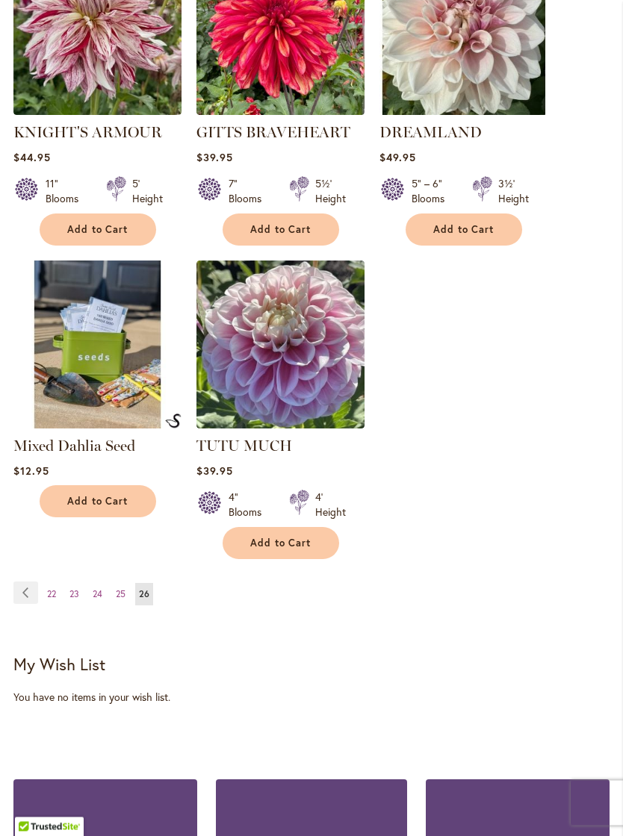
scroll to position [1606, 0]
